Goal: Book appointment/travel/reservation

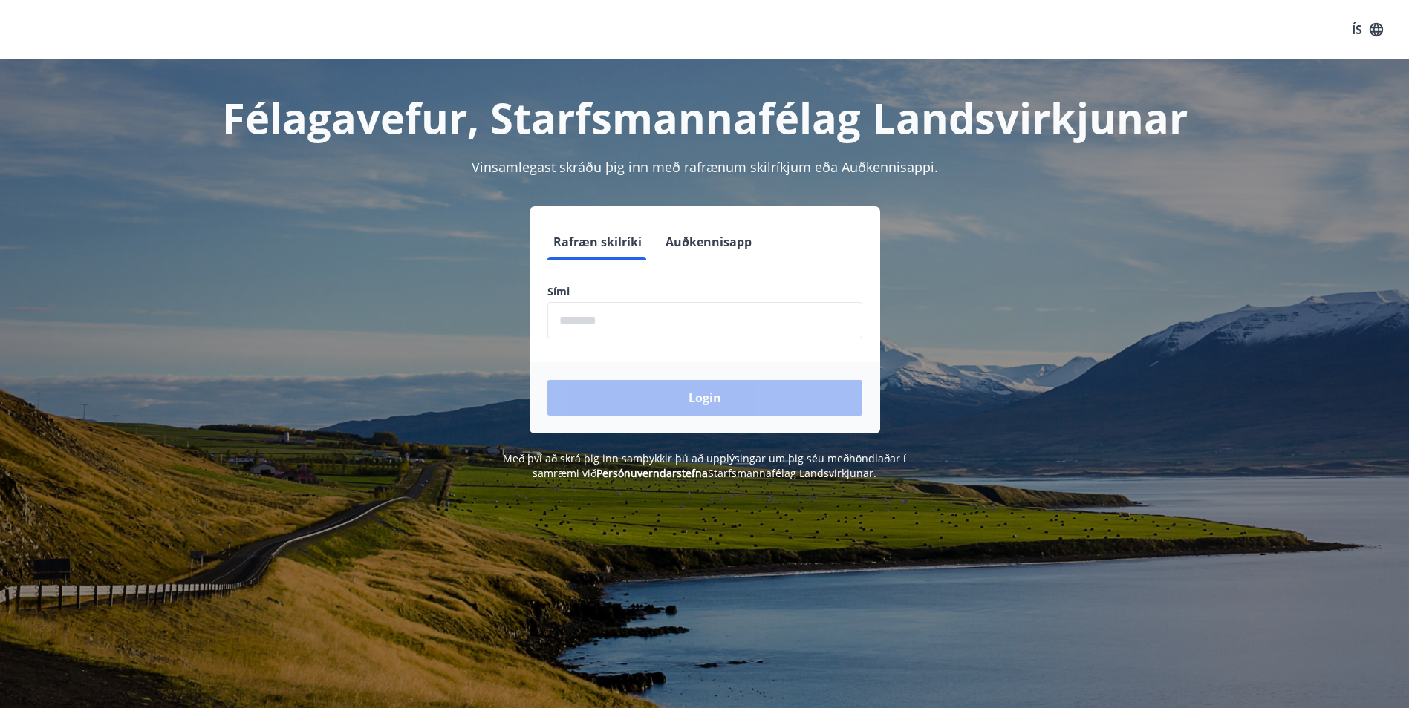
click at [627, 328] on input "phone" at bounding box center [704, 320] width 315 height 36
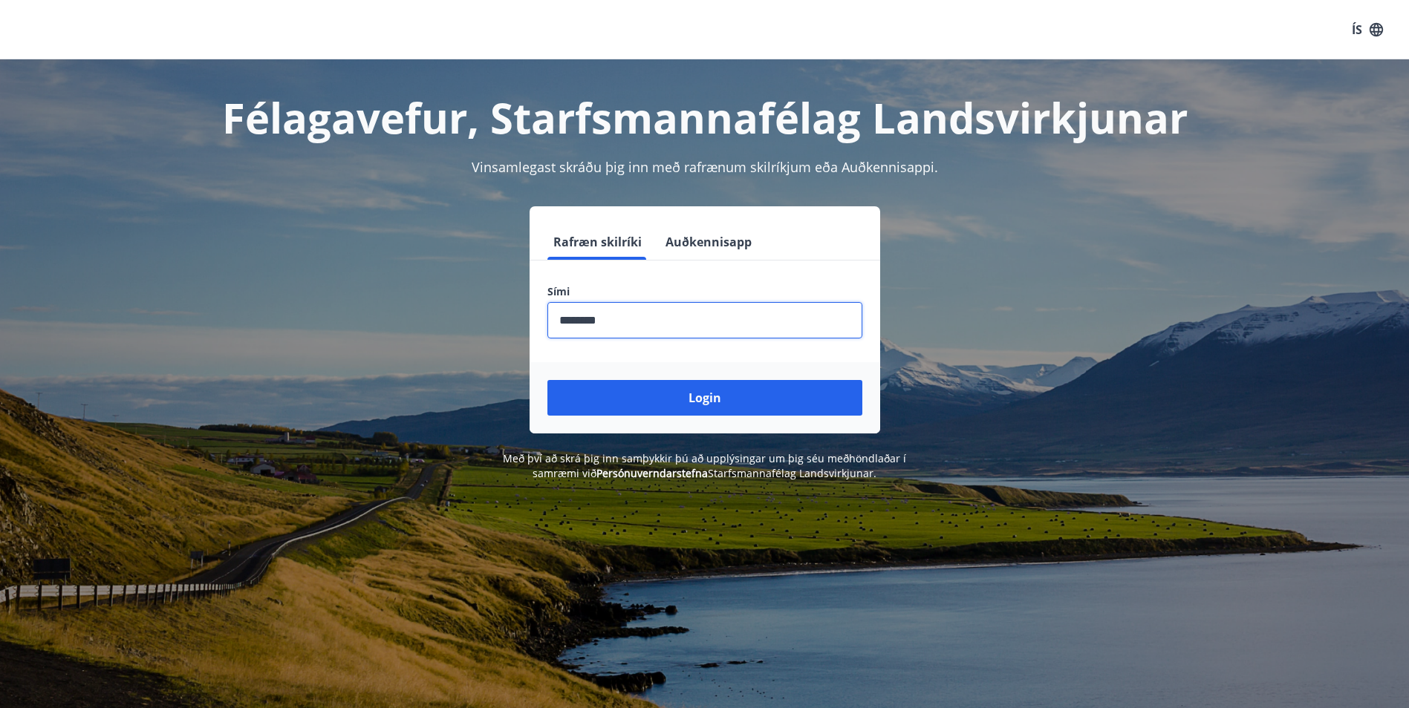
type input "********"
click at [547, 380] on button "Login" at bounding box center [704, 398] width 315 height 36
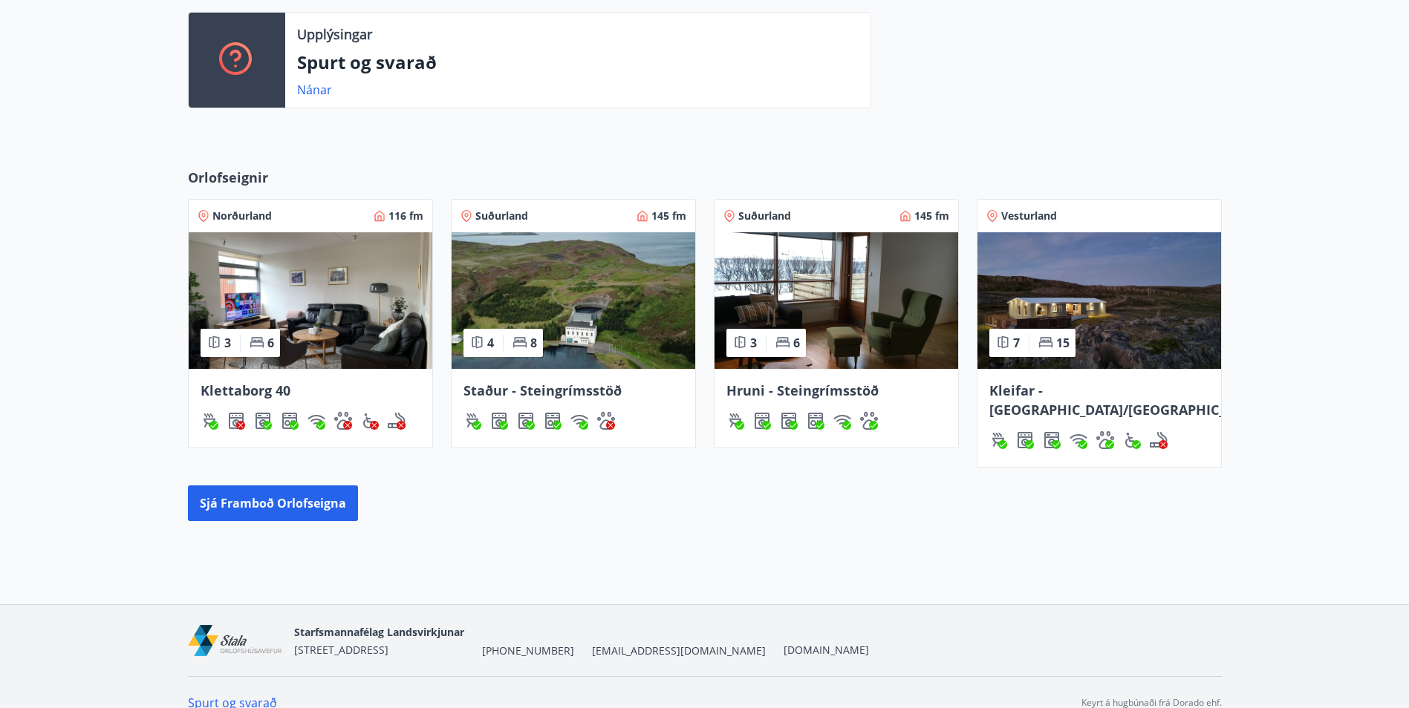
scroll to position [408, 0]
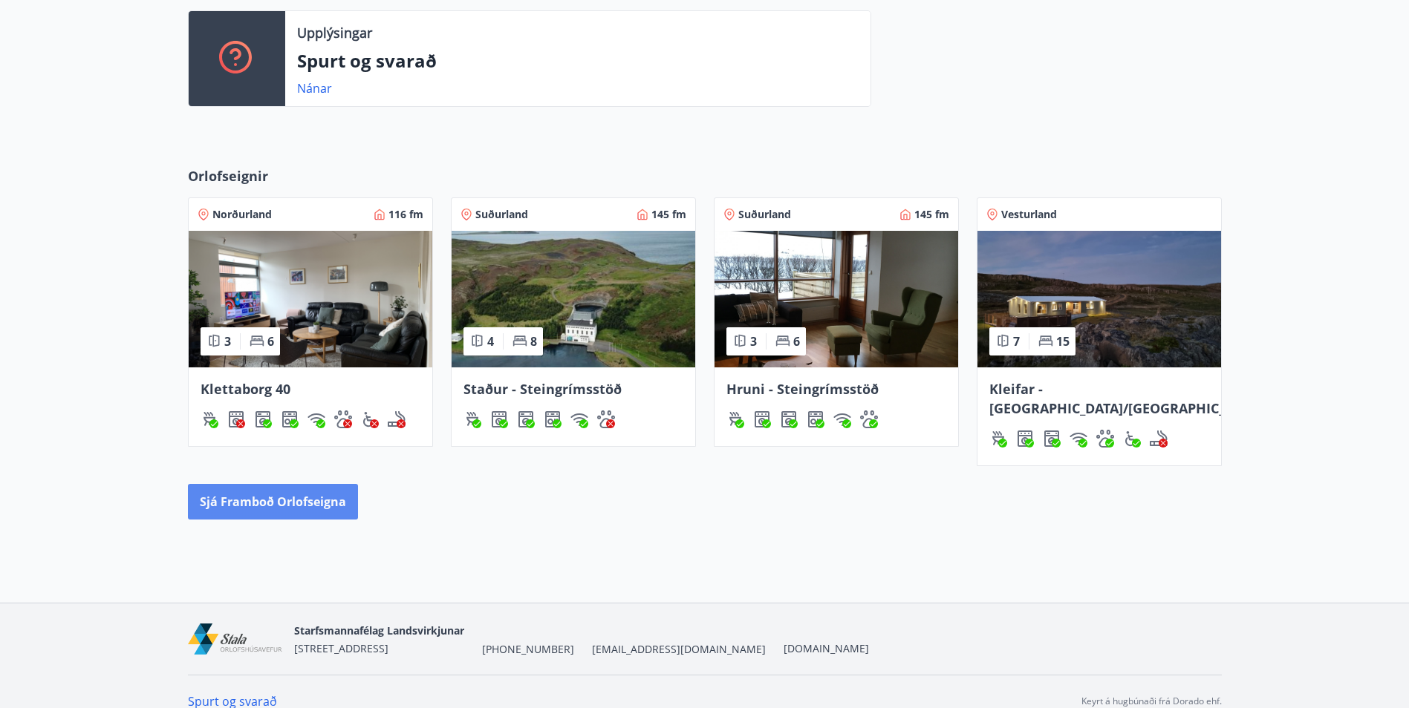
click at [231, 484] on button "Sjá framboð orlofseigna" at bounding box center [273, 502] width 170 height 36
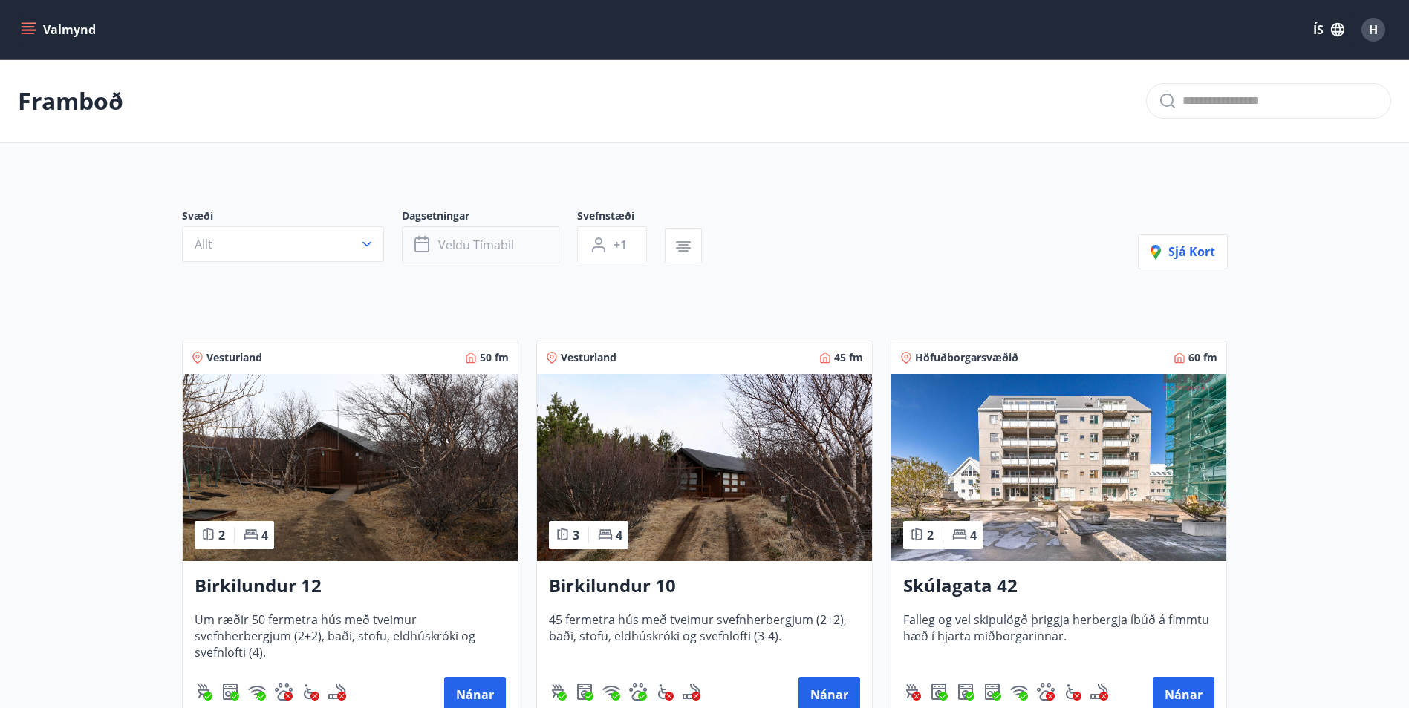
click at [466, 244] on span "Veldu tímabil" at bounding box center [476, 245] width 76 height 16
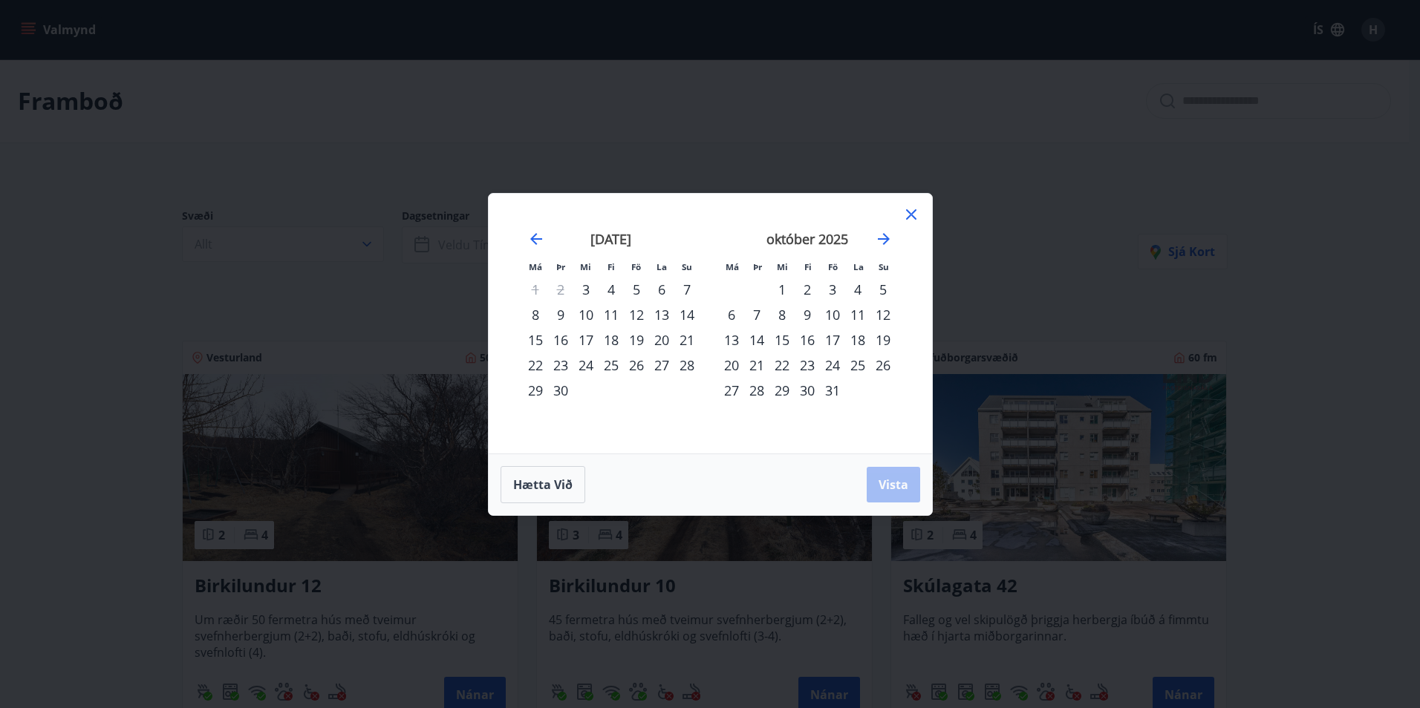
click at [639, 293] on div "5" at bounding box center [636, 289] width 25 height 25
click at [688, 287] on div "7" at bounding box center [686, 289] width 25 height 25
click at [900, 473] on button "Vista" at bounding box center [892, 485] width 53 height 36
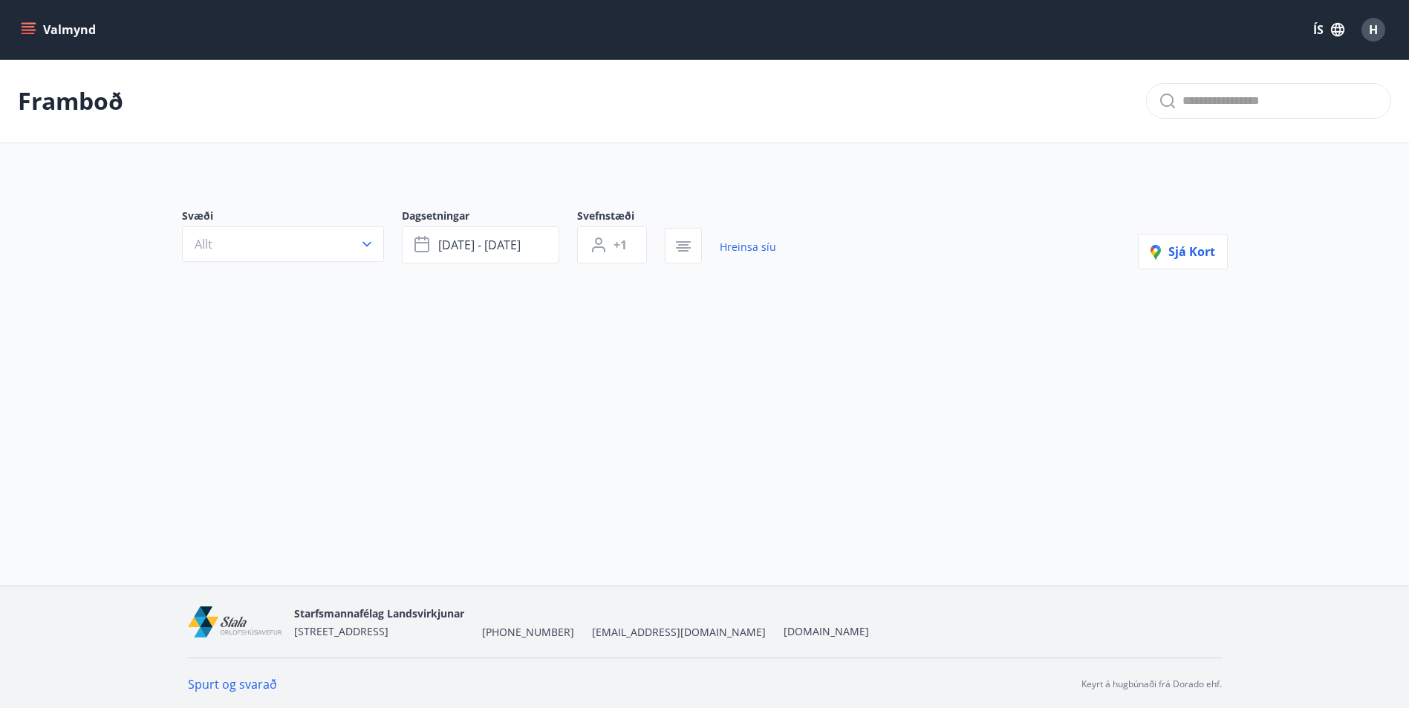
scroll to position [2, 0]
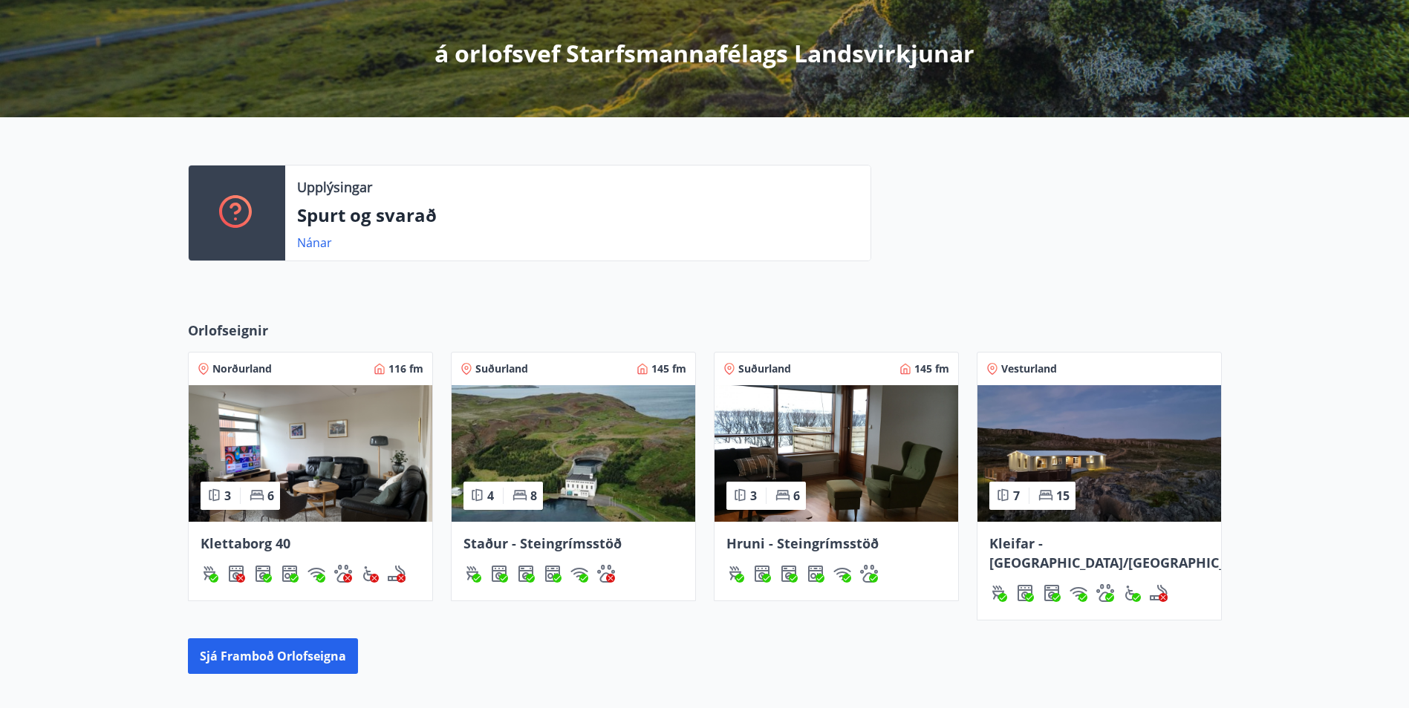
scroll to position [297, 0]
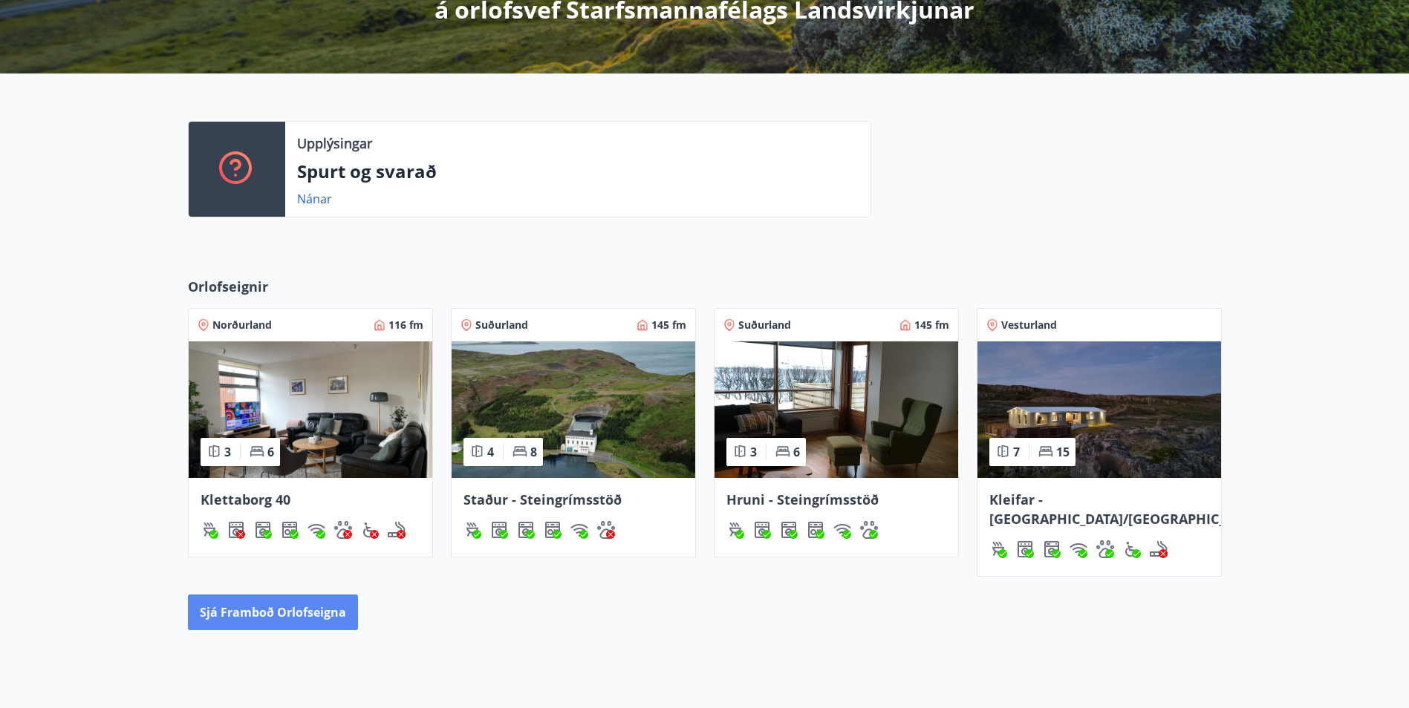
click at [292, 598] on button "Sjá framboð orlofseigna" at bounding box center [273, 613] width 170 height 36
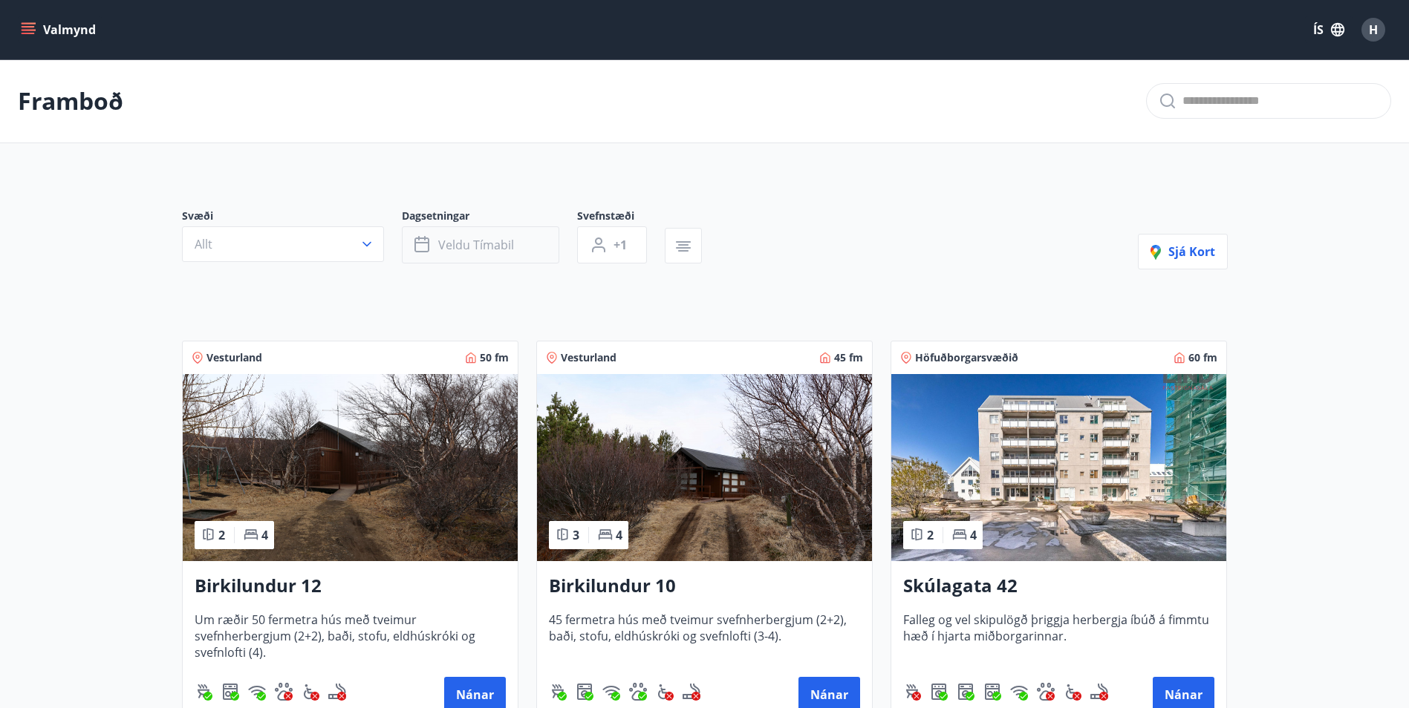
click at [458, 240] on span "Veldu tímabil" at bounding box center [476, 245] width 76 height 16
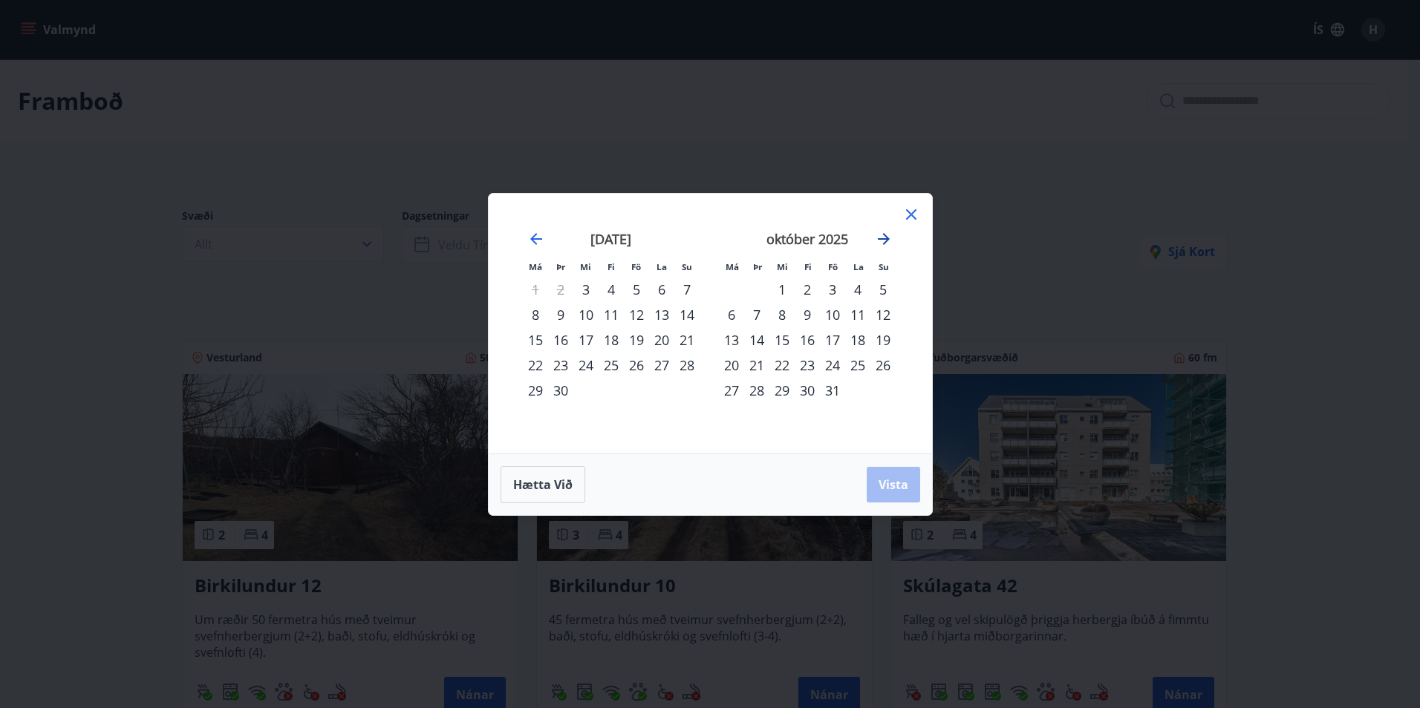
click at [890, 239] on icon "Move forward to switch to the next month." at bounding box center [884, 239] width 18 height 18
click at [832, 287] on div "5" at bounding box center [832, 289] width 25 height 25
click at [881, 287] on div "7" at bounding box center [882, 289] width 25 height 25
click at [895, 488] on span "Vista" at bounding box center [893, 485] width 30 height 16
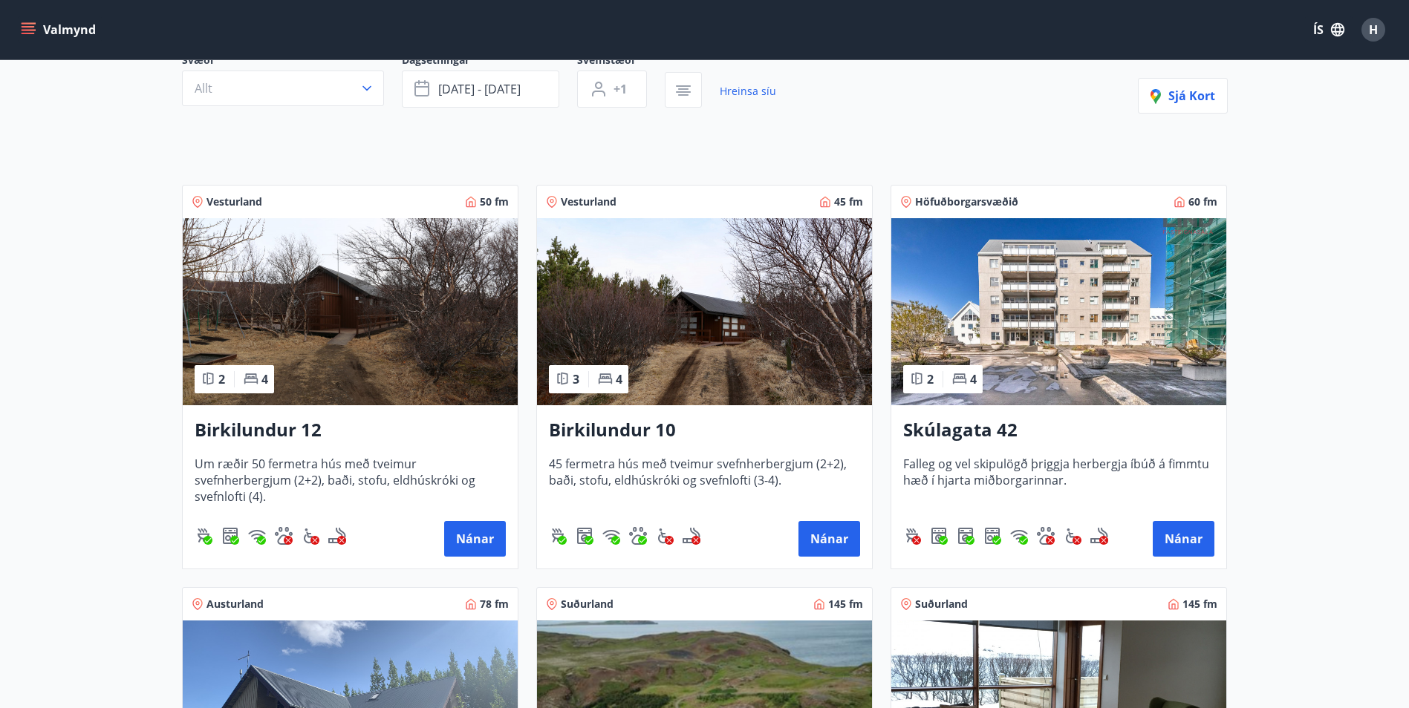
scroll to position [148, 0]
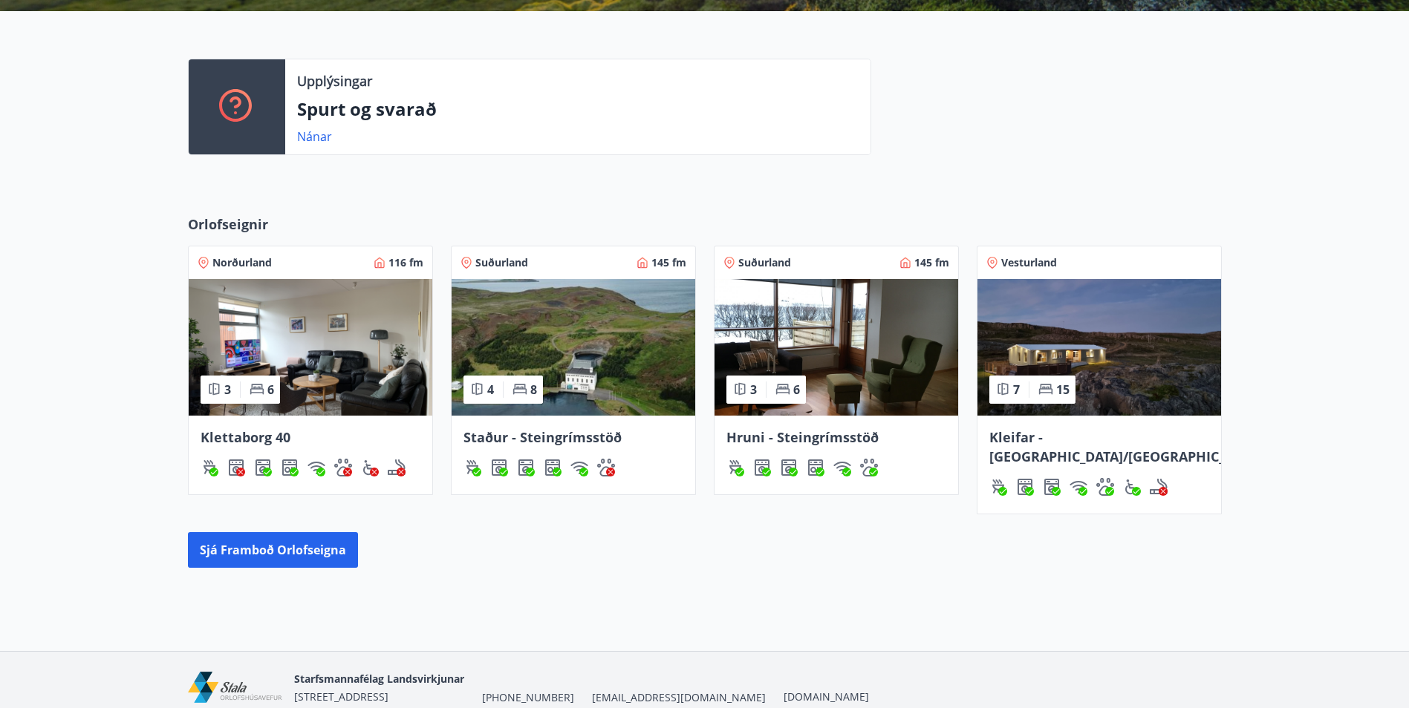
scroll to position [371, 0]
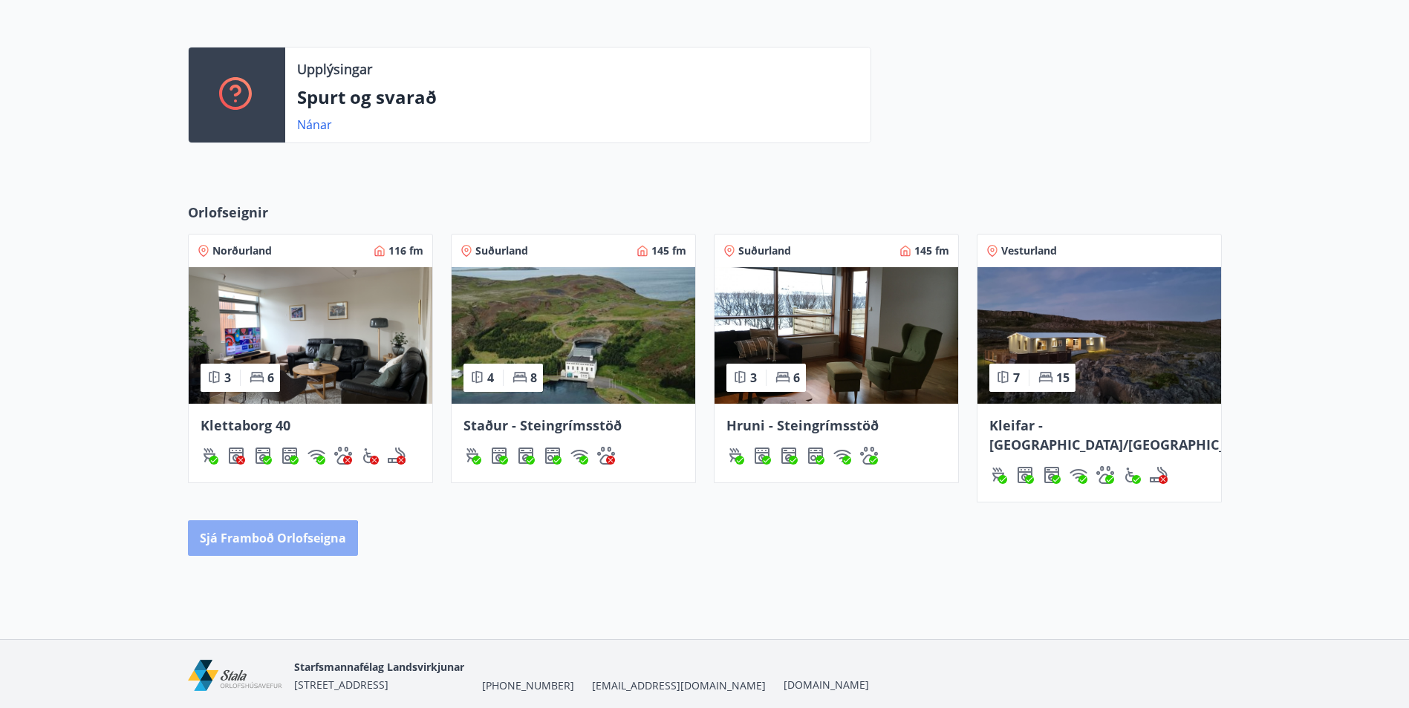
click at [265, 529] on button "Sjá framboð orlofseigna" at bounding box center [273, 538] width 170 height 36
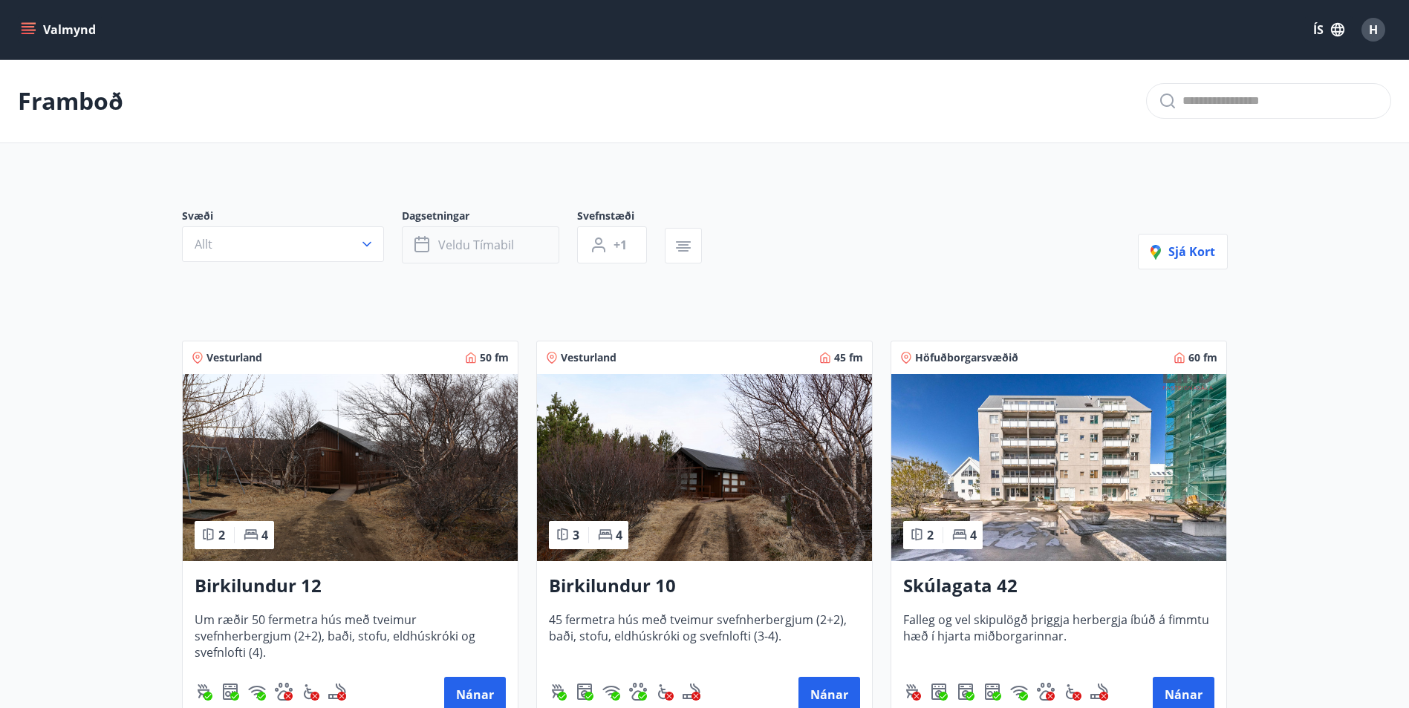
click at [443, 242] on span "Veldu tímabil" at bounding box center [476, 245] width 76 height 16
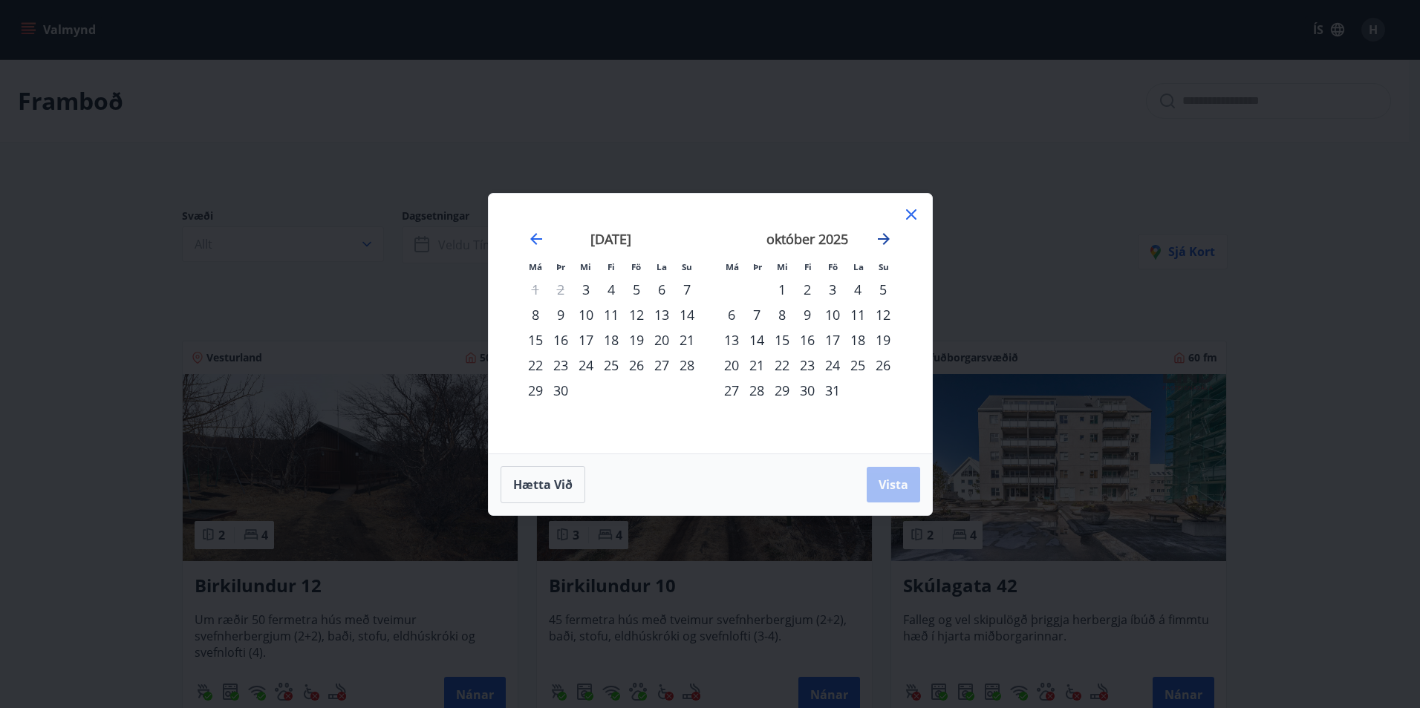
click at [888, 244] on icon "Move forward to switch to the next month." at bounding box center [884, 239] width 18 height 18
click at [830, 392] on div "28" at bounding box center [832, 390] width 25 height 25
click at [881, 393] on div "30" at bounding box center [882, 390] width 25 height 25
click at [891, 498] on button "Vista" at bounding box center [892, 485] width 53 height 36
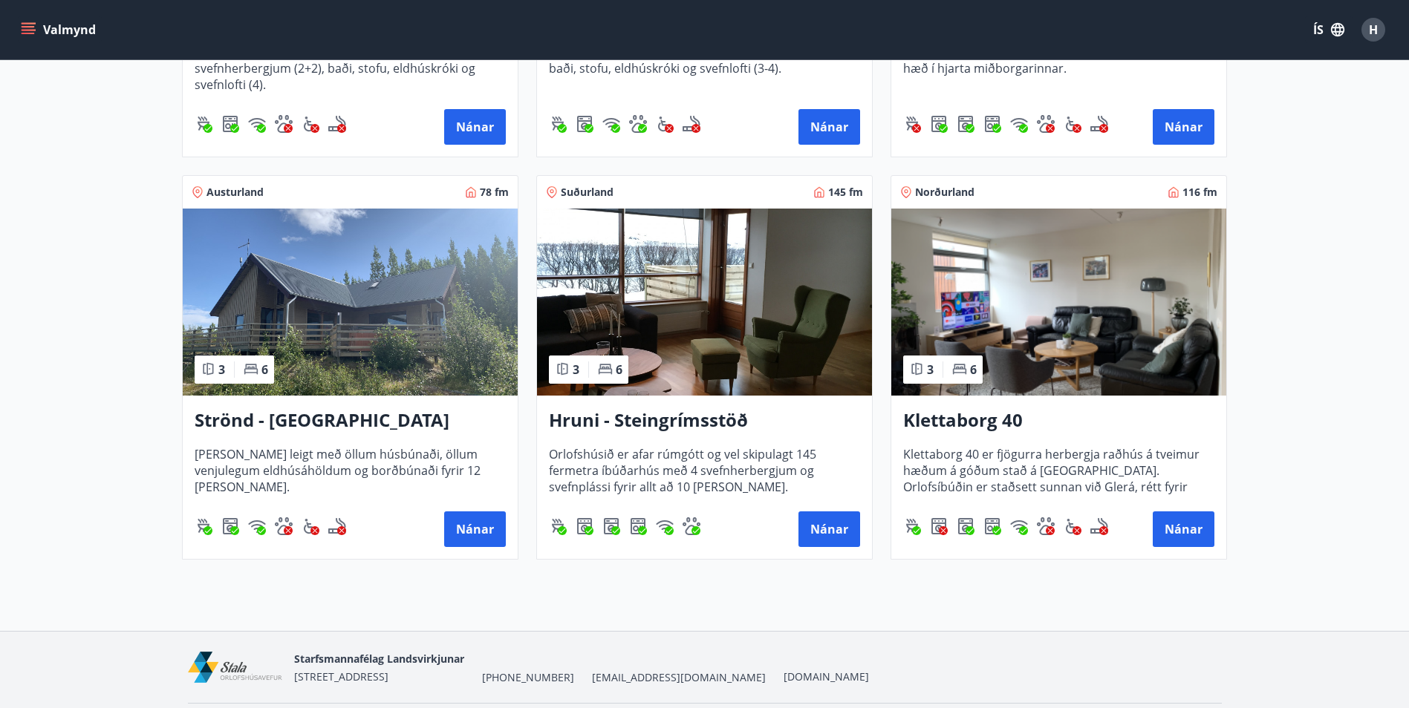
scroll to position [594, 0]
